Goal: Check status

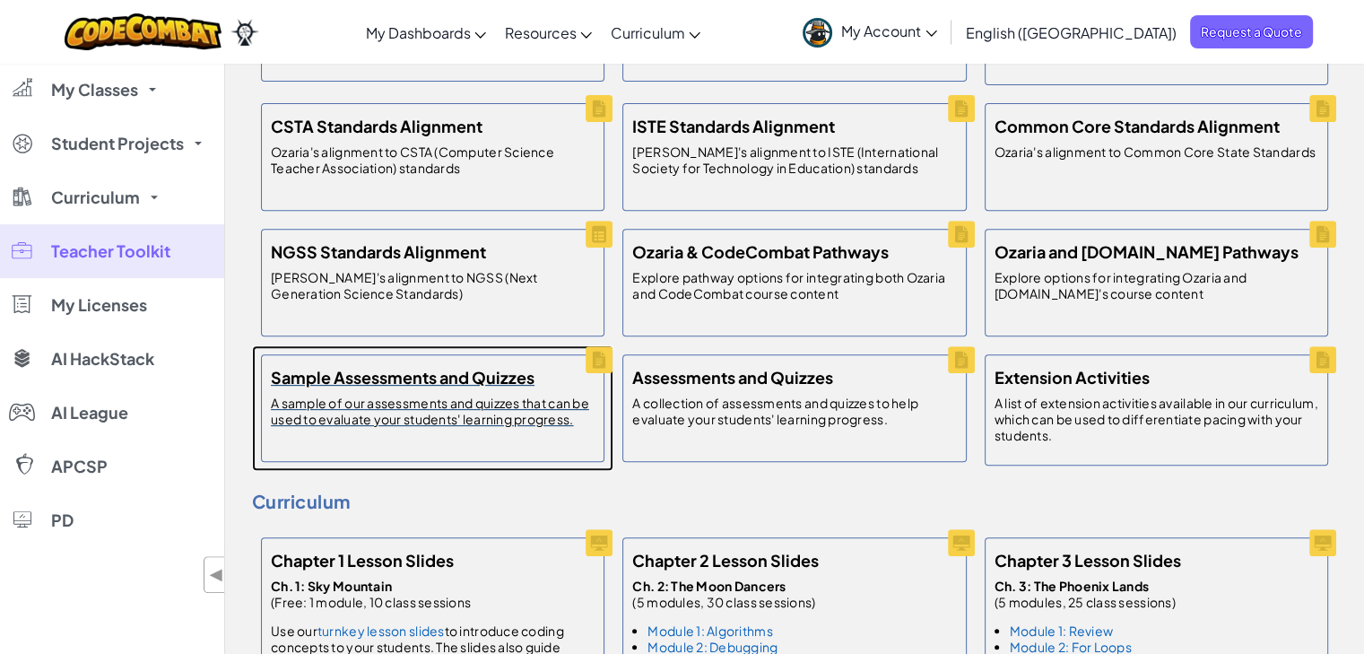
scroll to position [269, 0]
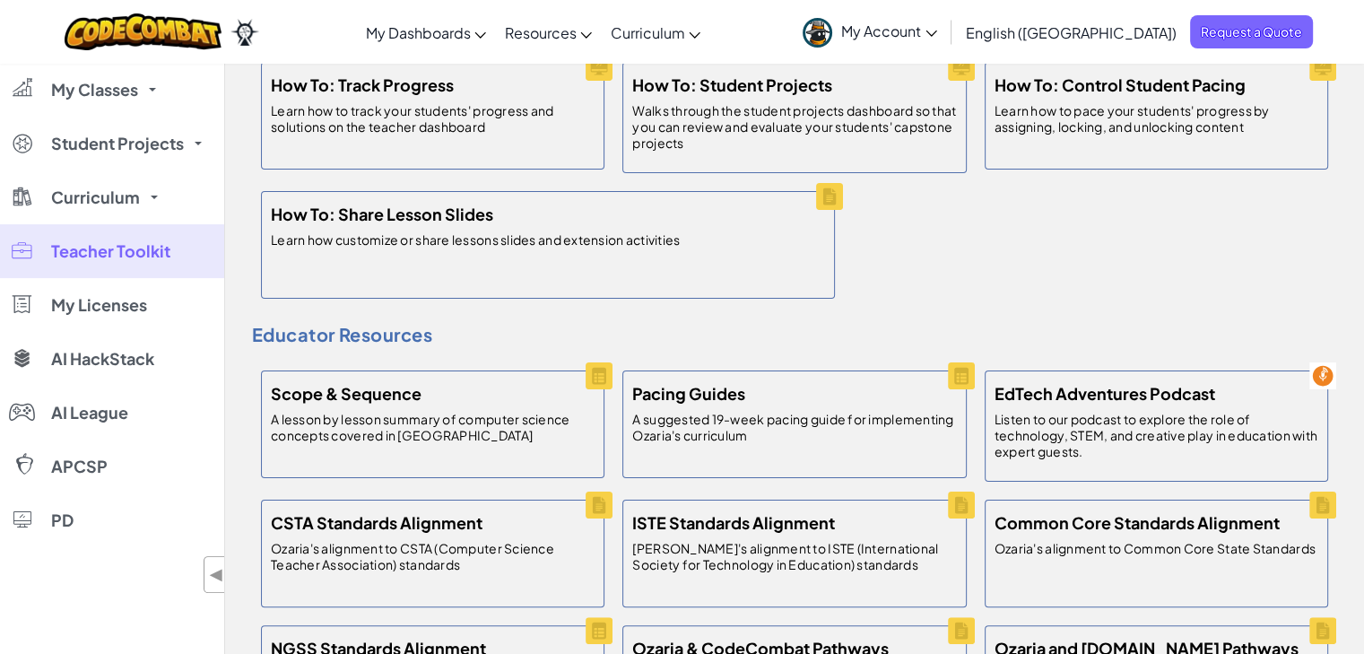
click at [134, 96] on span "My Classes" at bounding box center [94, 90] width 87 height 16
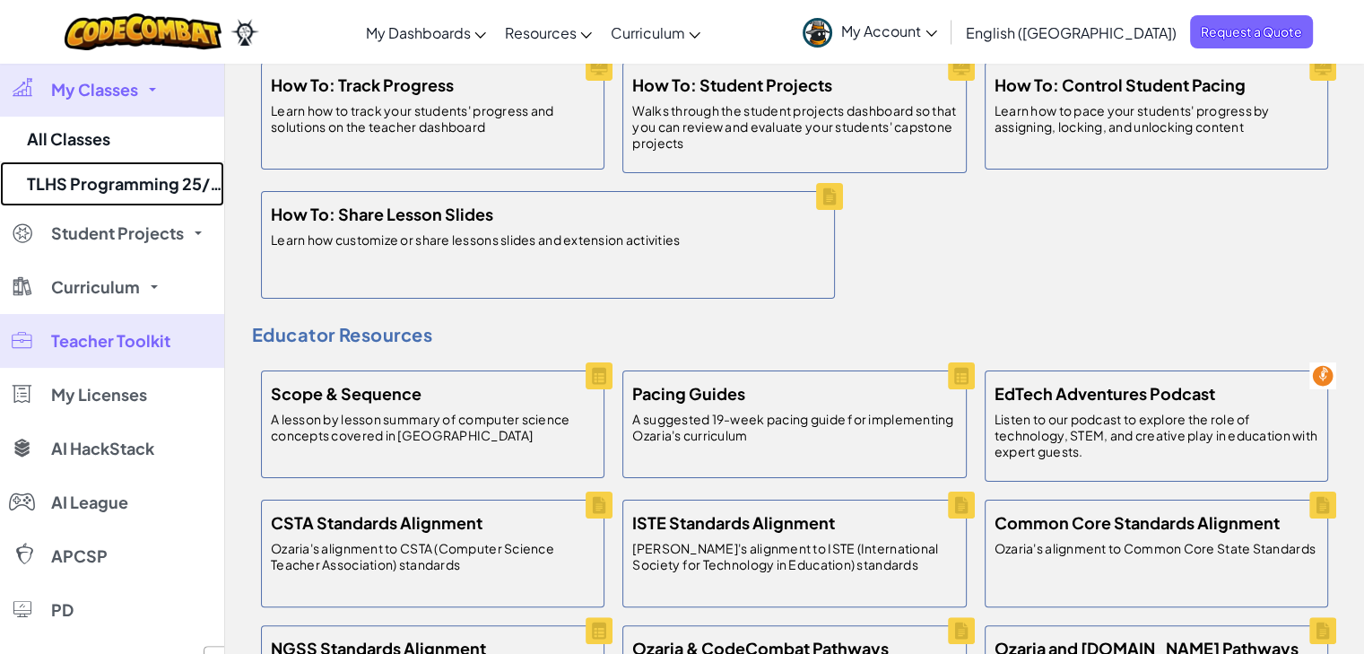
click at [134, 203] on link "TLHS Programming 25/26" at bounding box center [112, 183] width 224 height 45
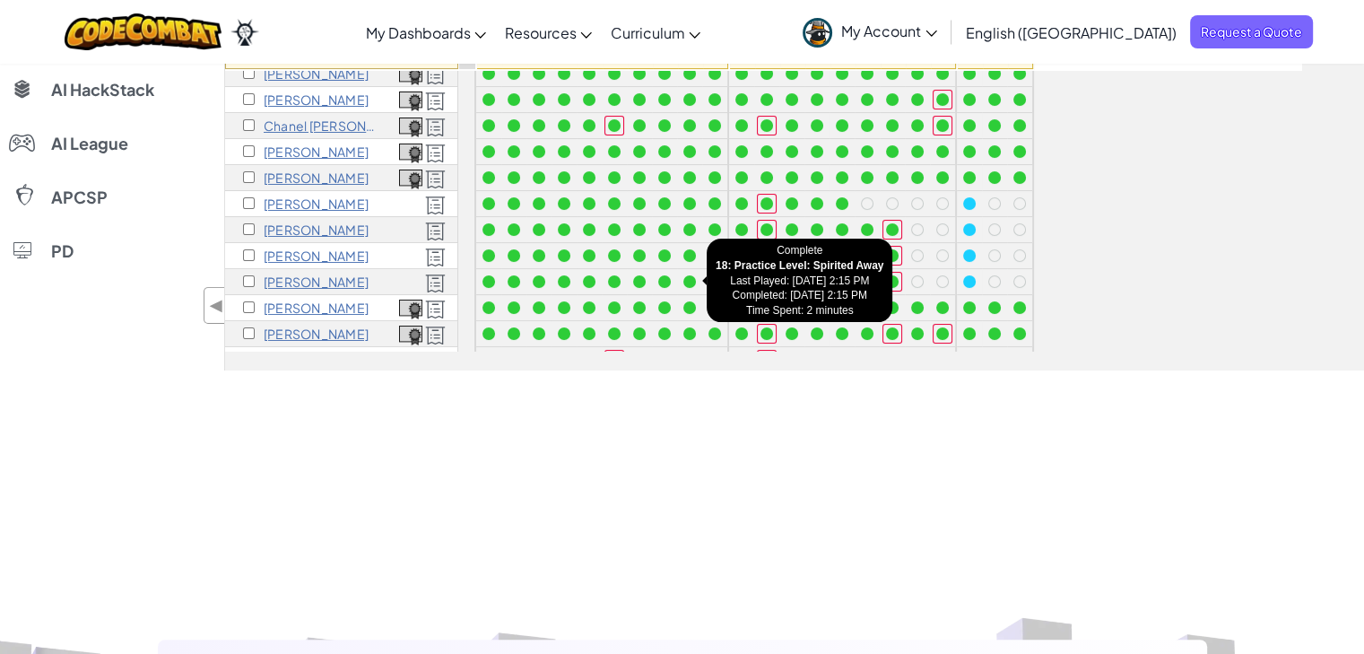
scroll to position [89, 0]
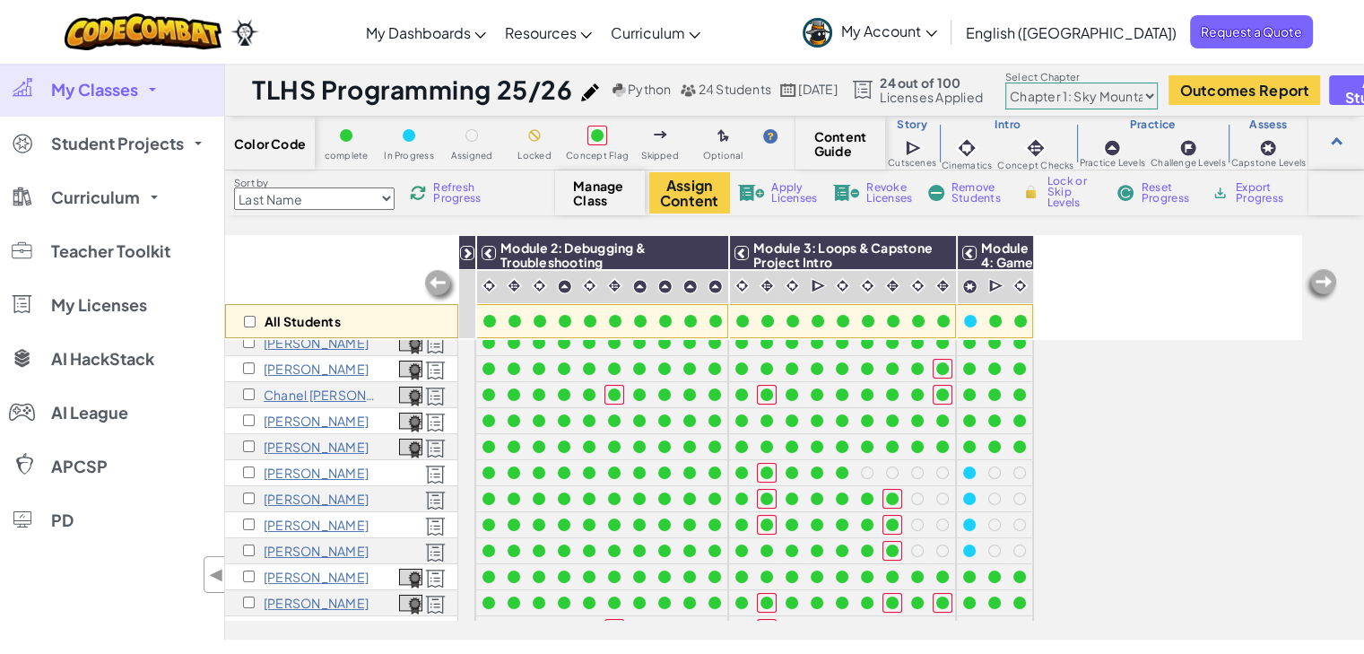
click at [471, 191] on span "Refresh Progress" at bounding box center [461, 193] width 56 height 22
click at [373, 476] on div "Kaylen Green" at bounding box center [341, 473] width 233 height 26
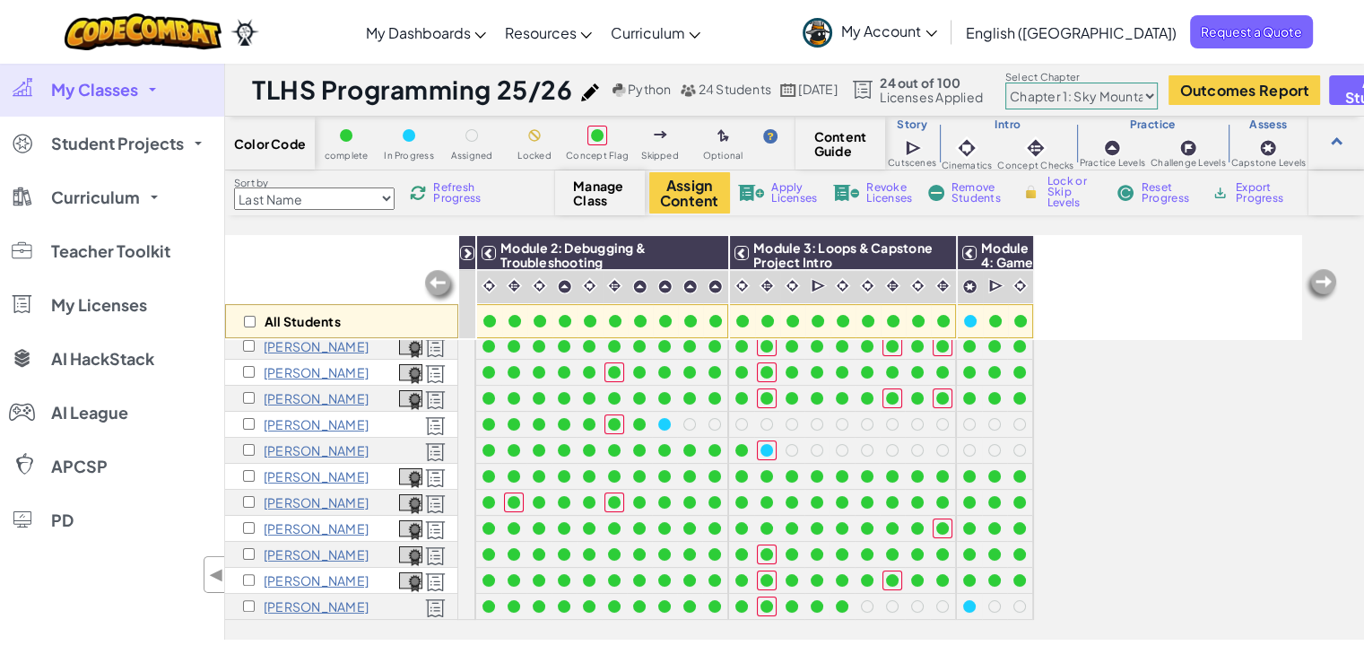
click at [464, 182] on span "Refresh Progress" at bounding box center [461, 193] width 56 height 22
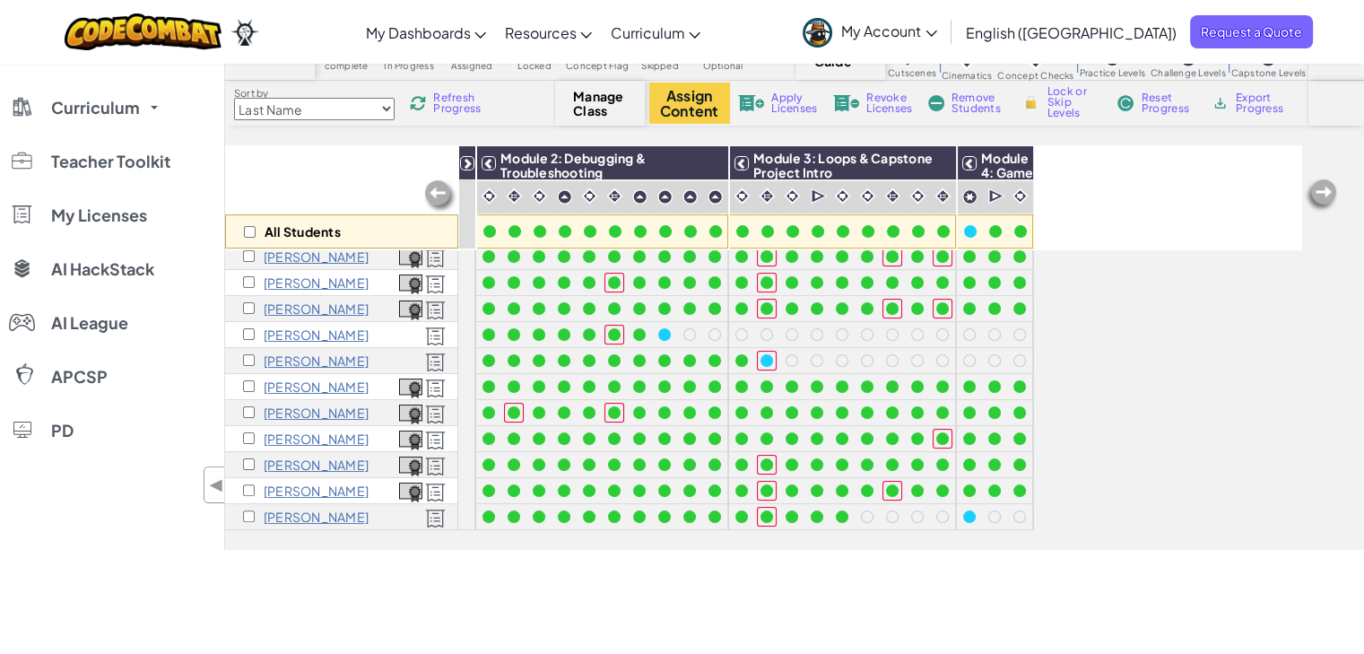
click at [1054, 504] on div "All Students Module 1: Algorithms & Problem Solving Module 2: Debugging & Troub…" at bounding box center [763, 248] width 1076 height 564
